Goal: Ask a question

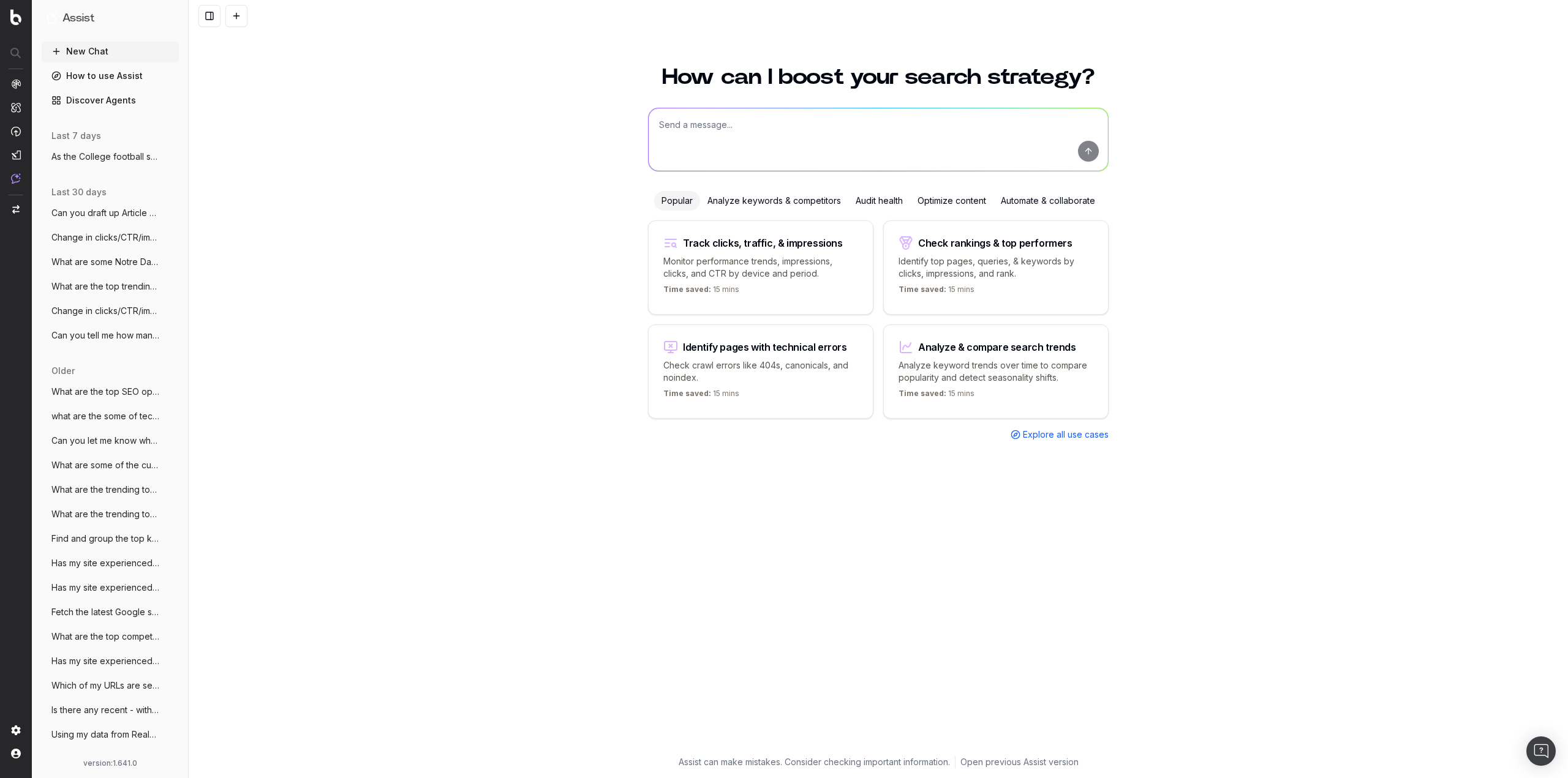
click at [735, 130] on textarea at bounding box center [879, 139] width 460 height 63
type textarea "With the holiday season fast approaching, I would like to incorporate some [DAT…"
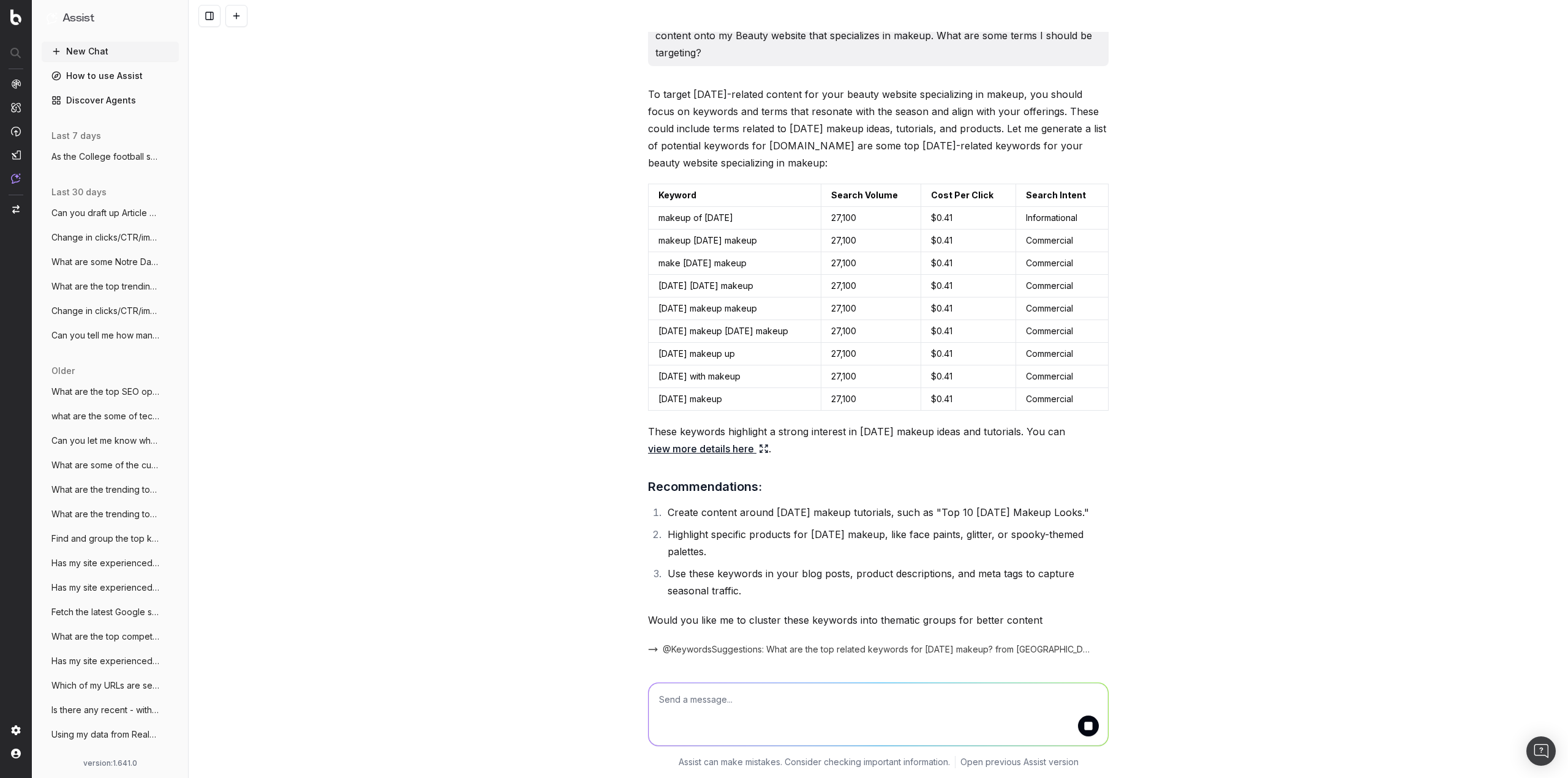
scroll to position [85, 0]
